Goal: Find contact information: Find contact information

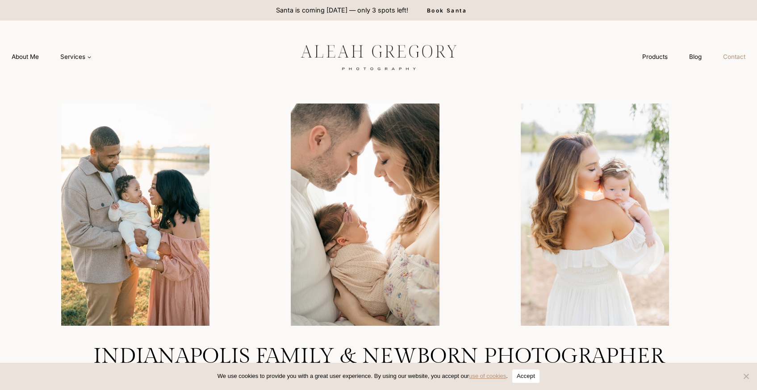
click at [736, 54] on link "Contact" at bounding box center [734, 57] width 44 height 17
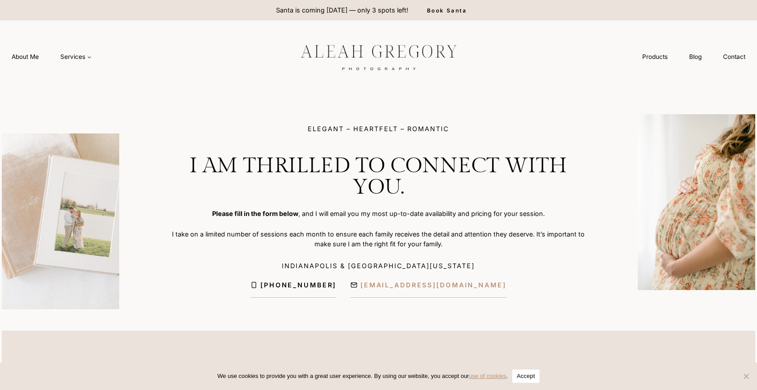
drag, startPoint x: 493, startPoint y: 281, endPoint x: 372, endPoint y: 282, distance: 120.1
click at [372, 282] on div "ELEGANT – HEARTFELT – ROMANTIC i am thrilled to connect with you. Please fill i…" at bounding box center [378, 211] width 419 height 195
drag, startPoint x: 373, startPoint y: 284, endPoint x: 501, endPoint y: 282, distance: 127.7
click at [499, 283] on div "ELEGANT – HEARTFELT – ROMANTIC i am thrilled to connect with you. Please fill i…" at bounding box center [378, 211] width 419 height 195
